Goal: Information Seeking & Learning: Learn about a topic

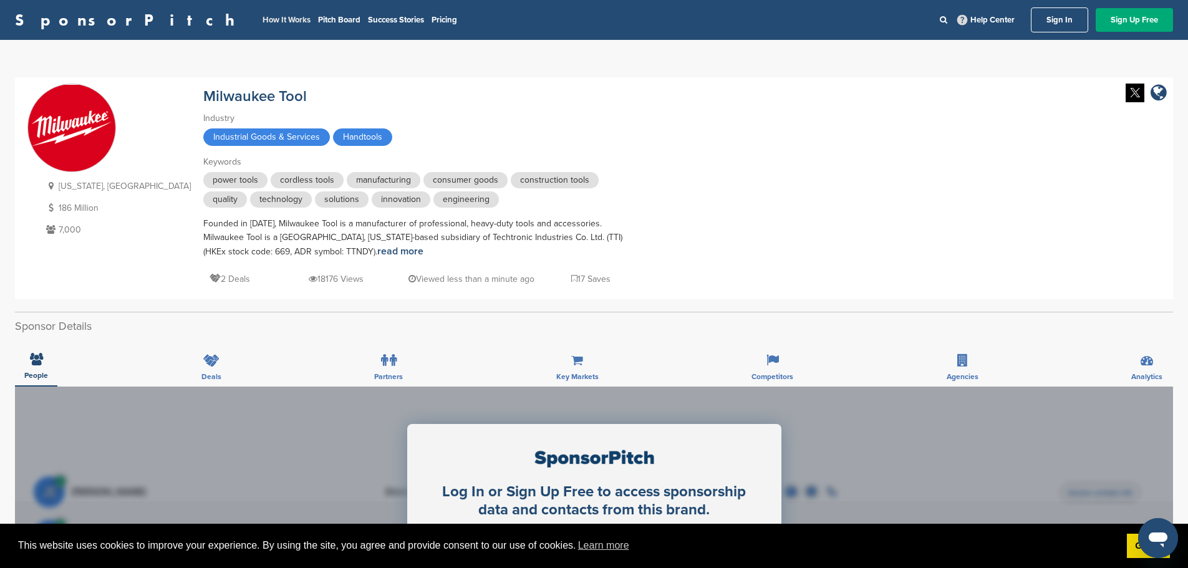
click at [263, 21] on link "How It Works" at bounding box center [287, 20] width 48 height 10
